Goal: Transaction & Acquisition: Purchase product/service

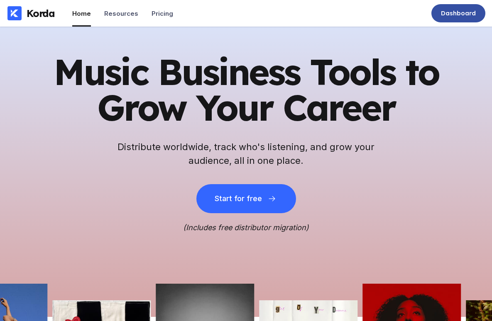
click at [459, 15] on div "Dashboard" at bounding box center [458, 13] width 35 height 8
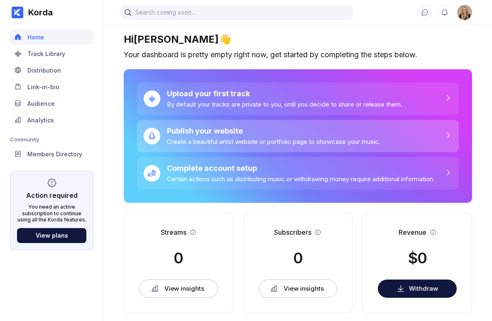
scroll to position [22, 0]
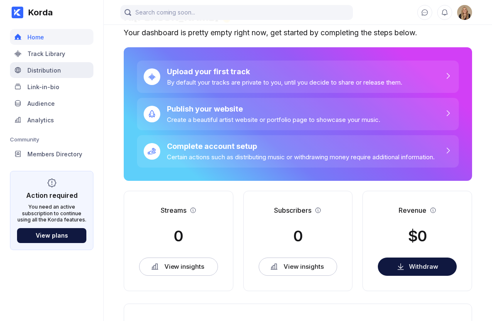
click at [45, 71] on div "Distribution" at bounding box center [44, 70] width 34 height 7
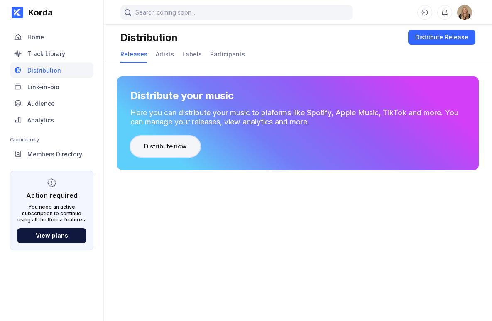
click at [190, 142] on button "Distribute now" at bounding box center [165, 146] width 70 height 21
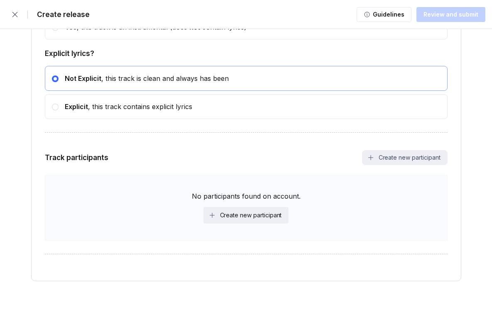
scroll to position [1523, 0]
click at [266, 217] on div "Create new participant" at bounding box center [251, 215] width 62 height 8
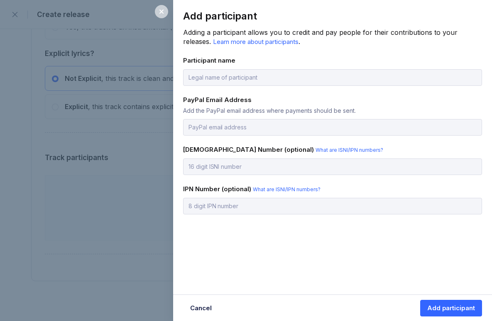
click at [161, 14] on icon at bounding box center [161, 11] width 7 height 7
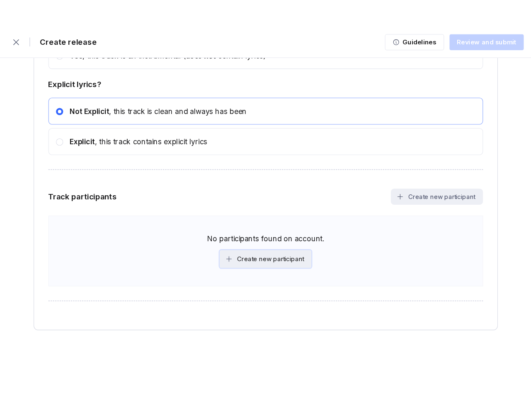
scroll to position [1444, 0]
